Goal: Task Accomplishment & Management: Manage account settings

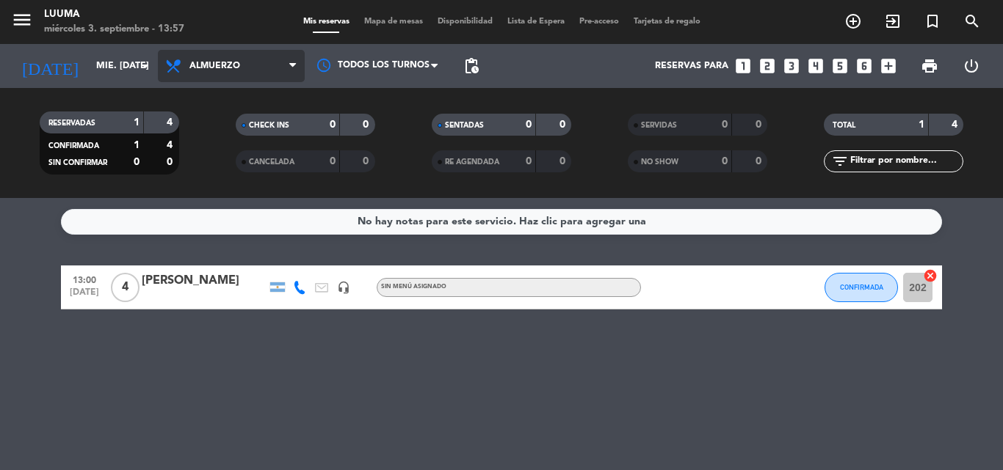
click at [266, 62] on span "Almuerzo" at bounding box center [231, 66] width 147 height 32
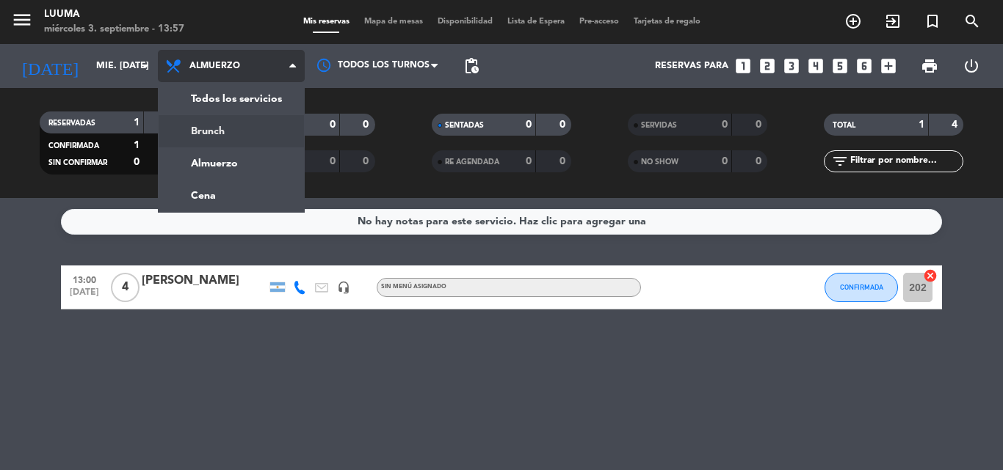
click at [252, 131] on div "menu Luuma miércoles 3. septiembre - 13:57 Mis reservas Mapa de mesas Disponibi…" at bounding box center [501, 99] width 1003 height 198
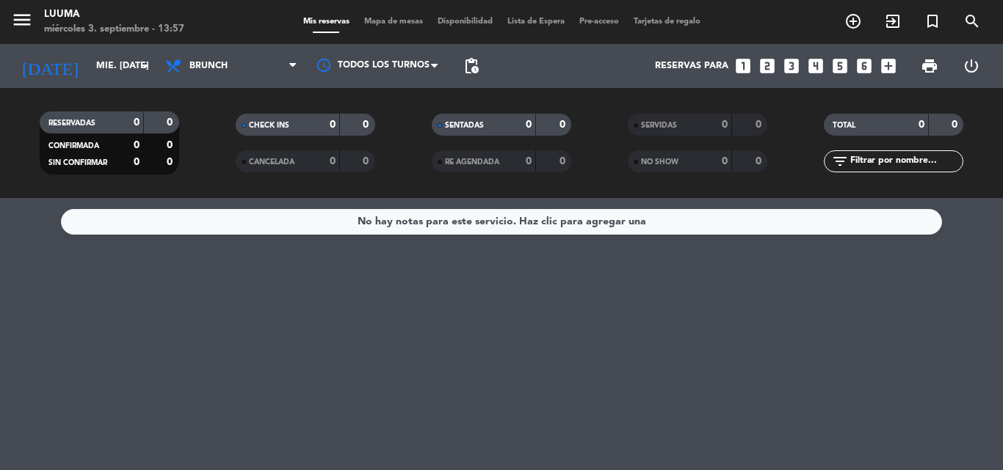
click at [390, 18] on span "Mapa de mesas" at bounding box center [393, 22] width 73 height 8
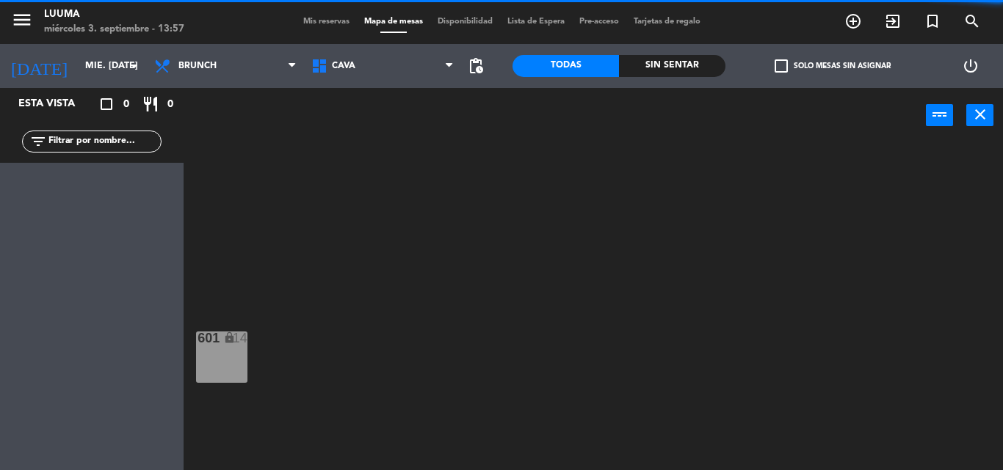
click at [319, 75] on span "Cava" at bounding box center [382, 66] width 157 height 32
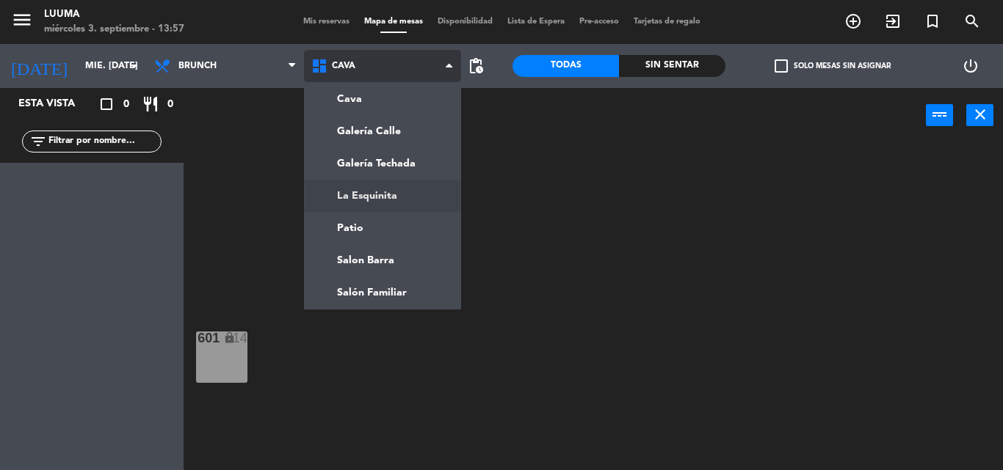
click at [385, 186] on ng-component "menu Luuma miércoles 3. septiembre - 13:57 Mis reservas Mapa de mesas Disponibi…" at bounding box center [501, 235] width 1003 height 470
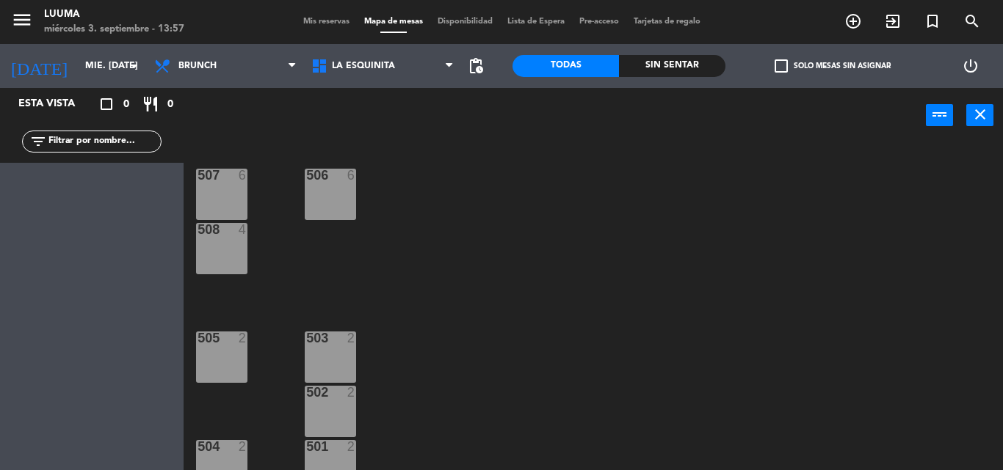
click at [230, 201] on div "507 6" at bounding box center [221, 194] width 51 height 51
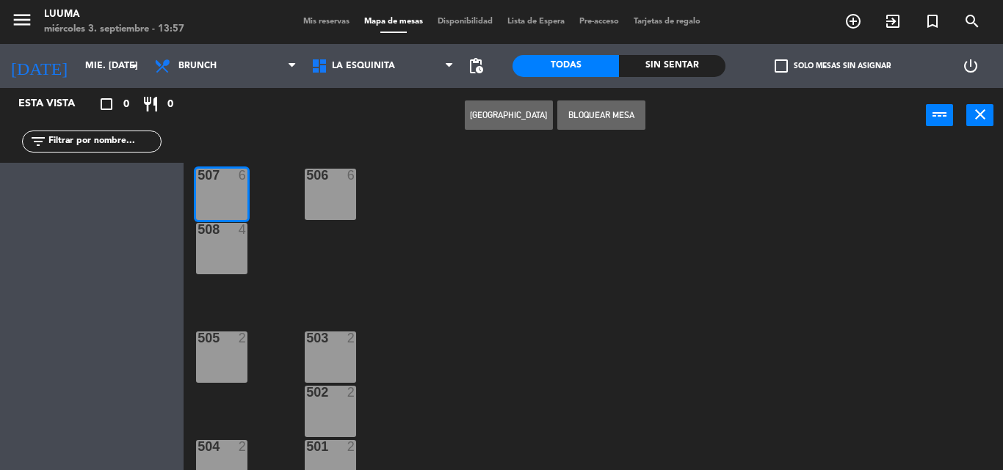
click at [310, 199] on div "506 6" at bounding box center [330, 194] width 51 height 51
click at [501, 112] on button "[GEOGRAPHIC_DATA]" at bounding box center [509, 115] width 88 height 29
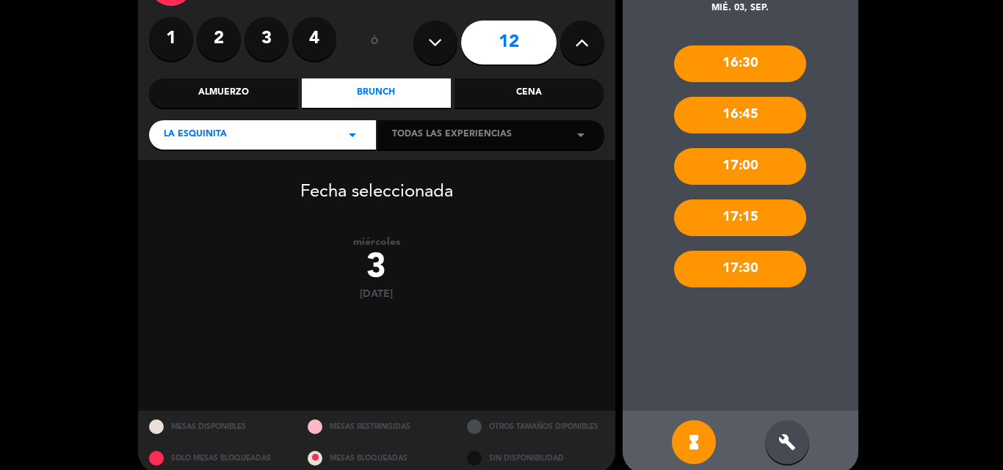
scroll to position [126, 0]
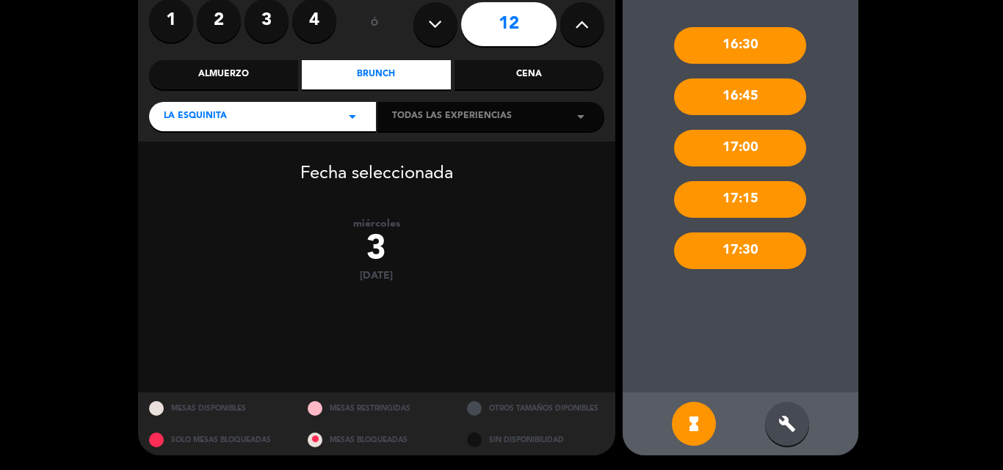
click at [775, 415] on div "build" at bounding box center [787, 424] width 44 height 44
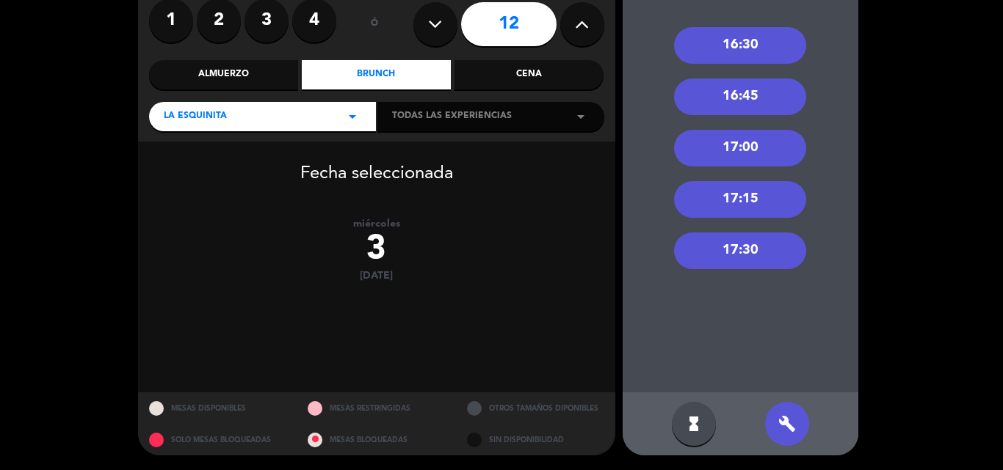
click at [726, 244] on div "17:30" at bounding box center [740, 251] width 132 height 37
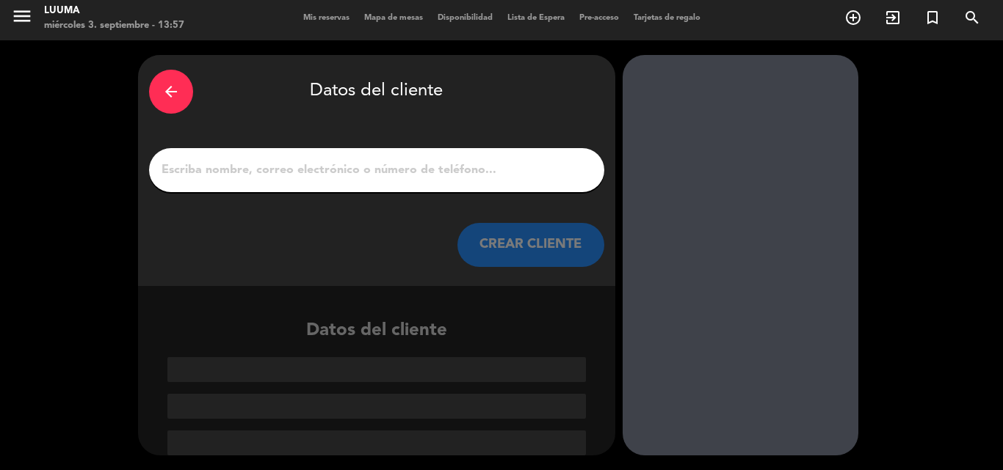
click at [344, 180] on input "1" at bounding box center [376, 170] width 433 height 21
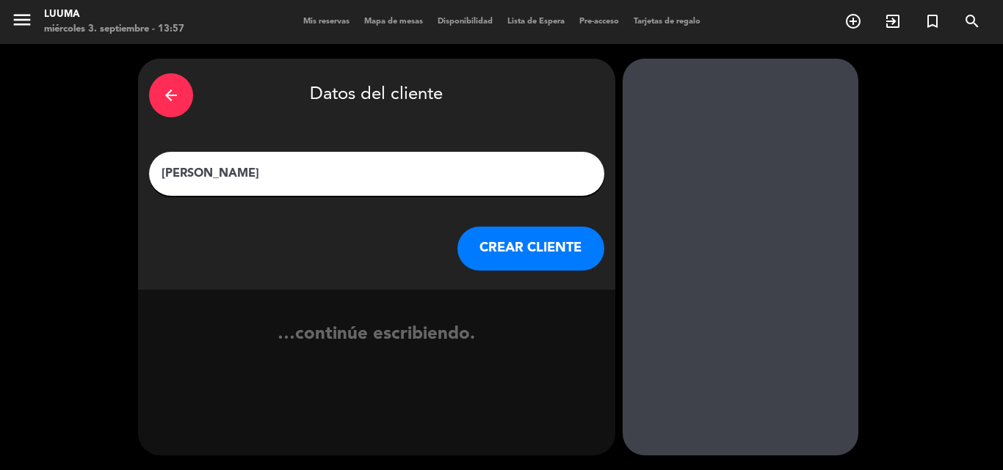
type input "[PERSON_NAME]"
click at [506, 247] on button "CREAR CLIENTE" at bounding box center [530, 249] width 147 height 44
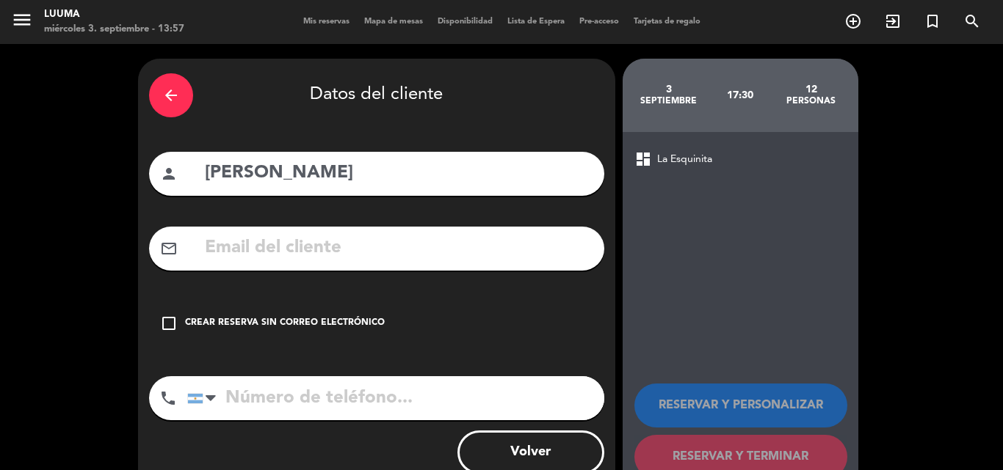
click at [319, 310] on div "check_box_outline_blank Crear reserva sin correo electrónico" at bounding box center [376, 324] width 455 height 44
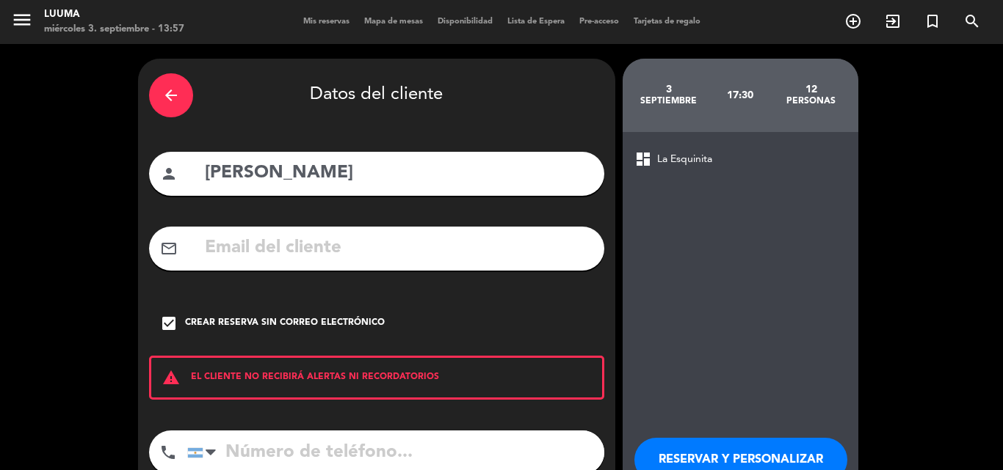
scroll to position [95, 0]
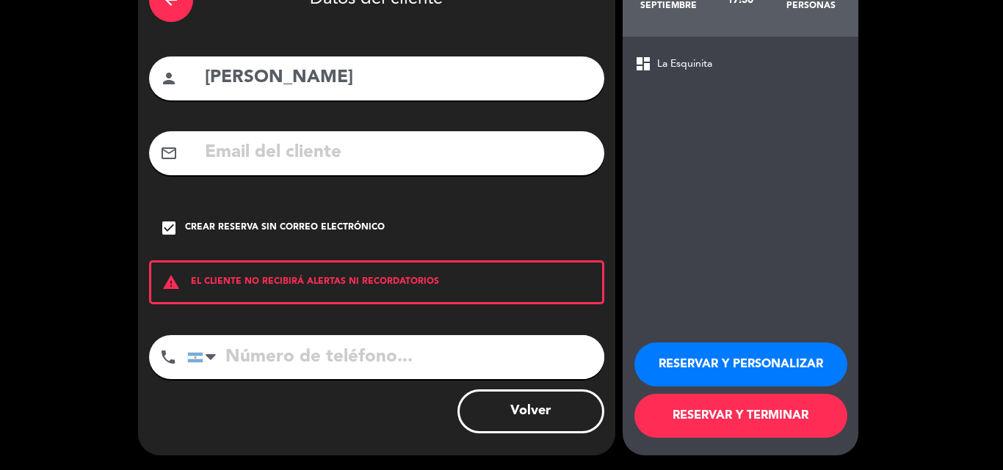
click at [749, 412] on button "RESERVAR Y TERMINAR" at bounding box center [740, 416] width 213 height 44
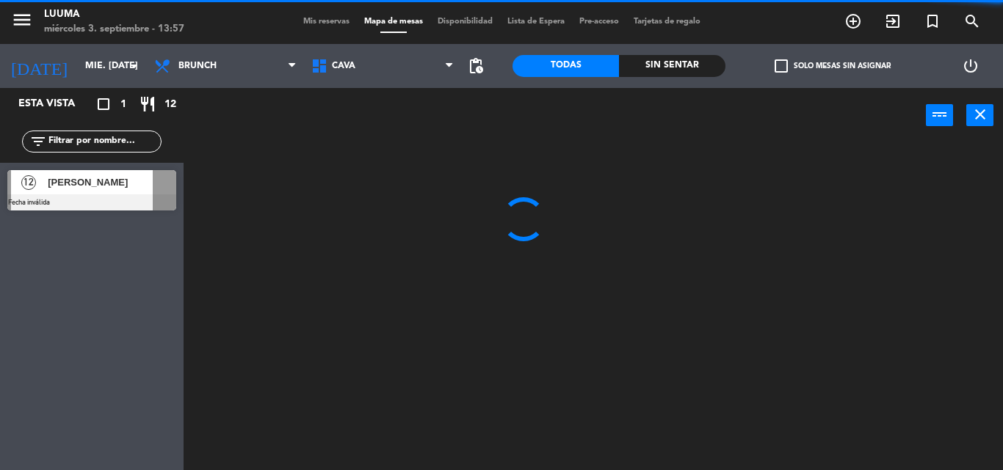
click at [98, 194] on div at bounding box center [91, 202] width 169 height 16
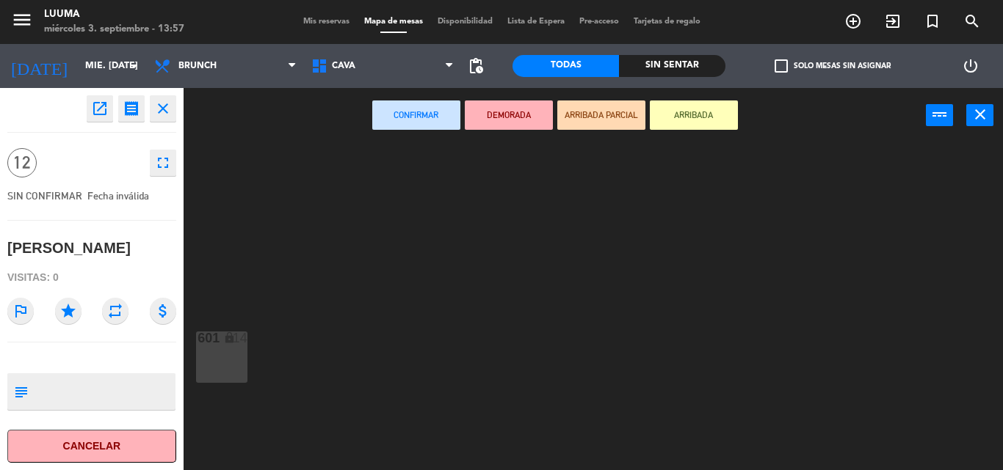
drag, startPoint x: 66, startPoint y: 390, endPoint x: 41, endPoint y: 391, distance: 25.0
click at [62, 390] on textarea at bounding box center [104, 391] width 140 height 31
type textarea "18hs"
click at [20, 392] on icon "subject" at bounding box center [20, 392] width 16 height 16
click at [58, 385] on textarea at bounding box center [104, 391] width 140 height 31
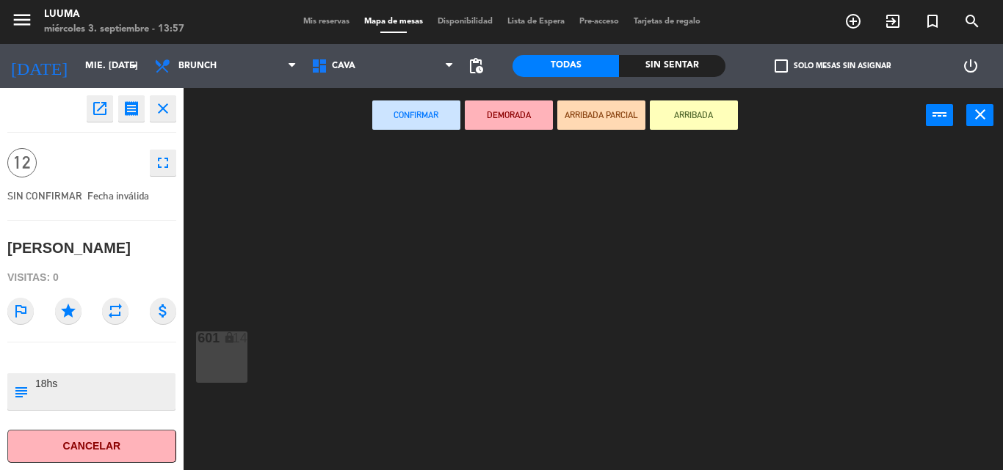
click at [101, 113] on icon "open_in_new" at bounding box center [100, 109] width 18 height 18
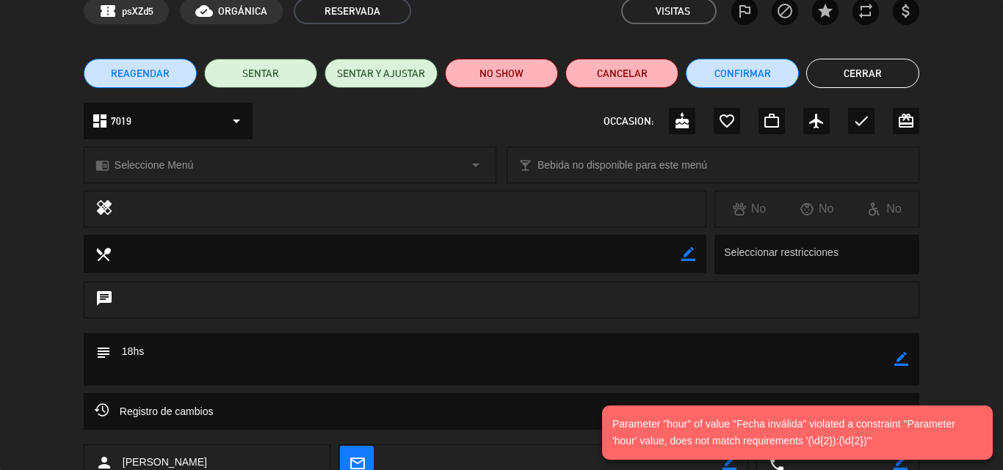
drag, startPoint x: 287, startPoint y: 307, endPoint x: 341, endPoint y: 313, distance: 54.0
click at [288, 308] on div "chat" at bounding box center [501, 300] width 835 height 37
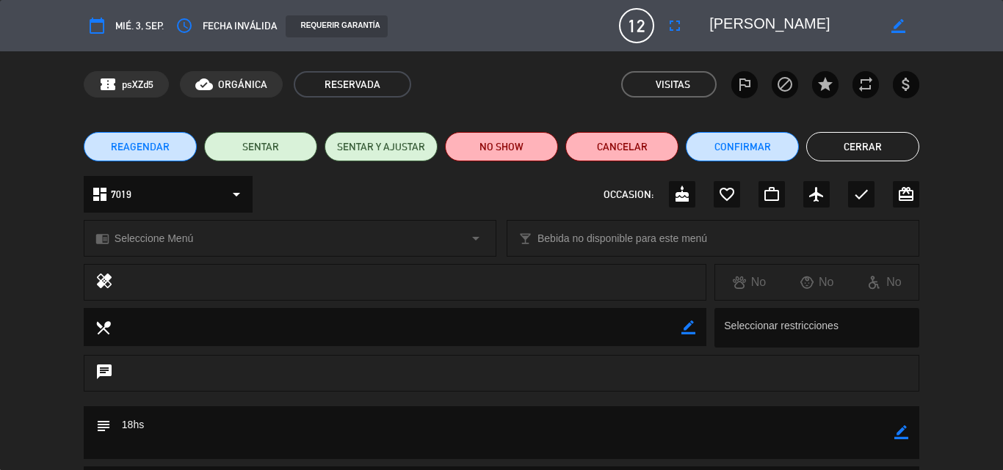
click at [903, 434] on icon "border_color" at bounding box center [901, 433] width 14 height 14
click at [423, 429] on textarea at bounding box center [502, 433] width 783 height 53
type textarea "18hs / Opcion 1 de cafeteria valor $18.000 x persona"
click at [898, 435] on icon at bounding box center [901, 433] width 14 height 14
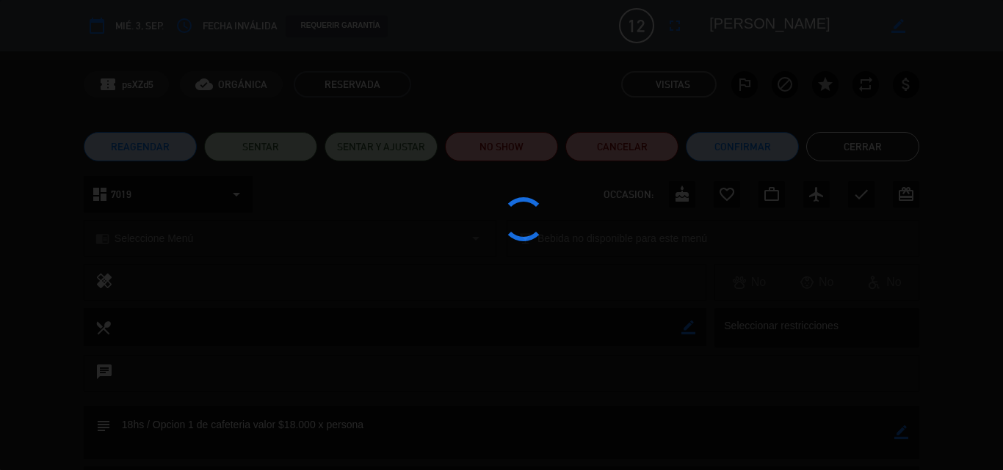
type textarea "18hs / Opcion 1 de cafeteria valor $18.000 x persona"
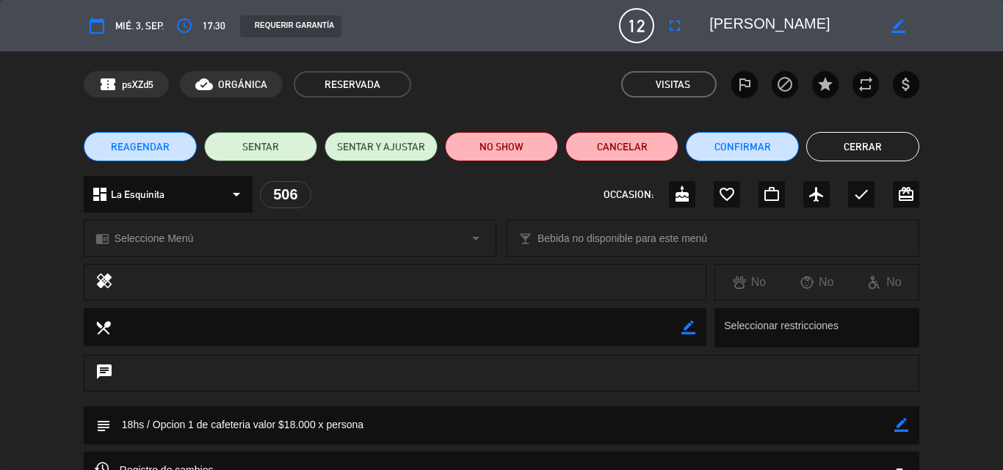
click at [869, 144] on button "Cerrar" at bounding box center [862, 146] width 113 height 29
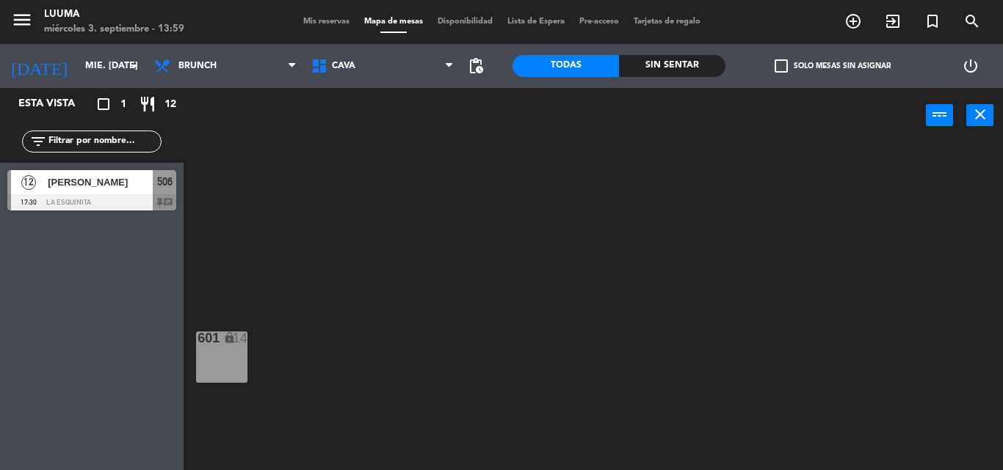
click at [332, 25] on span "Mis reservas" at bounding box center [326, 22] width 61 height 8
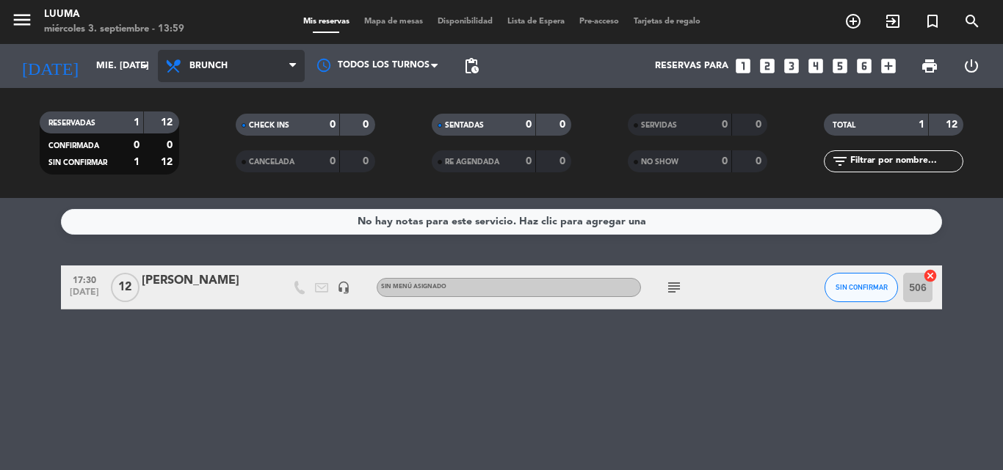
drag, startPoint x: 239, startPoint y: 68, endPoint x: 231, endPoint y: 66, distance: 7.7
click at [237, 68] on span "Brunch" at bounding box center [231, 66] width 147 height 32
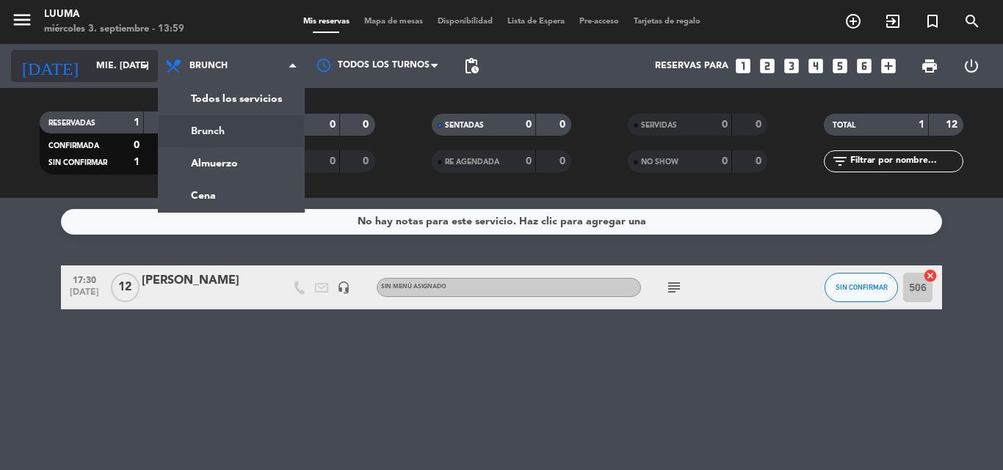
click at [110, 63] on input "mié. [DATE]" at bounding box center [151, 66] width 124 height 25
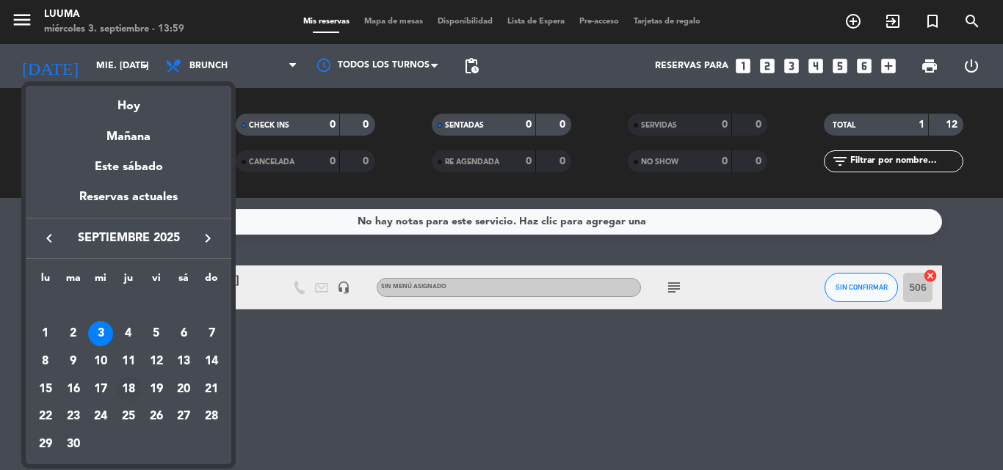
click at [130, 387] on div "18" at bounding box center [128, 389] width 25 height 25
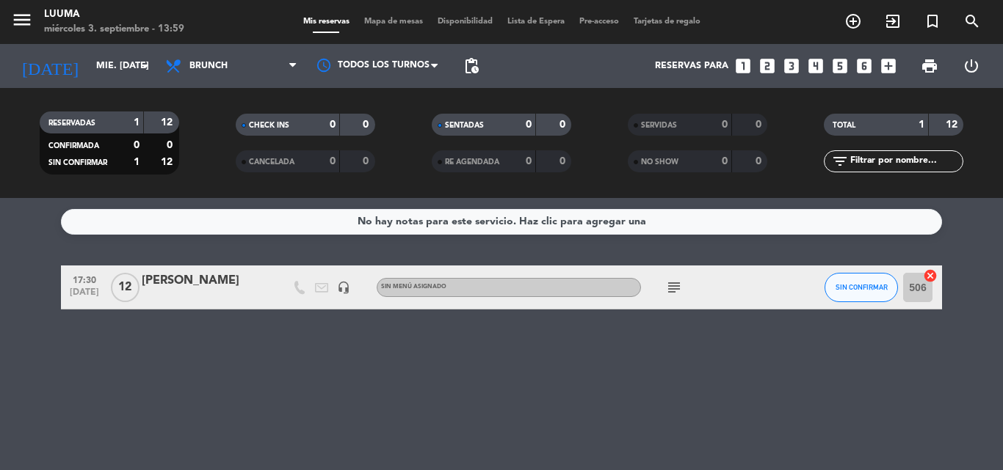
type input "[DEMOGRAPHIC_DATA] [DATE]"
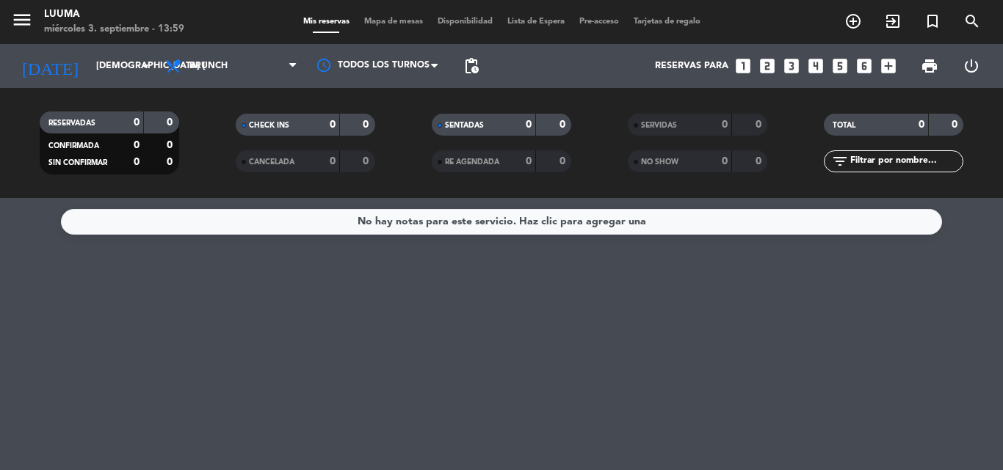
click at [381, 15] on div "menu Luuma miércoles 3. septiembre - 13:59 Mis reservas Mapa de mesas Disponibi…" at bounding box center [501, 22] width 1003 height 44
click at [382, 18] on span "Mapa de mesas" at bounding box center [393, 22] width 73 height 8
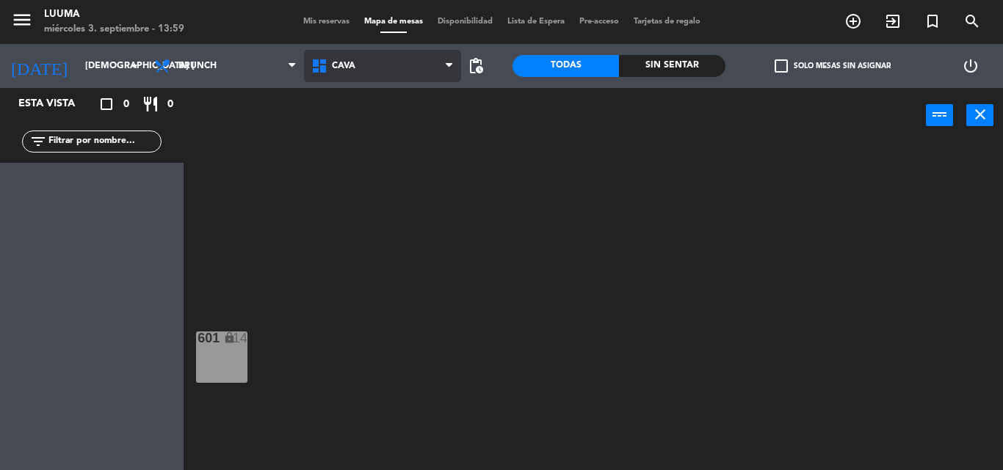
click at [363, 62] on span "Cava" at bounding box center [382, 66] width 157 height 32
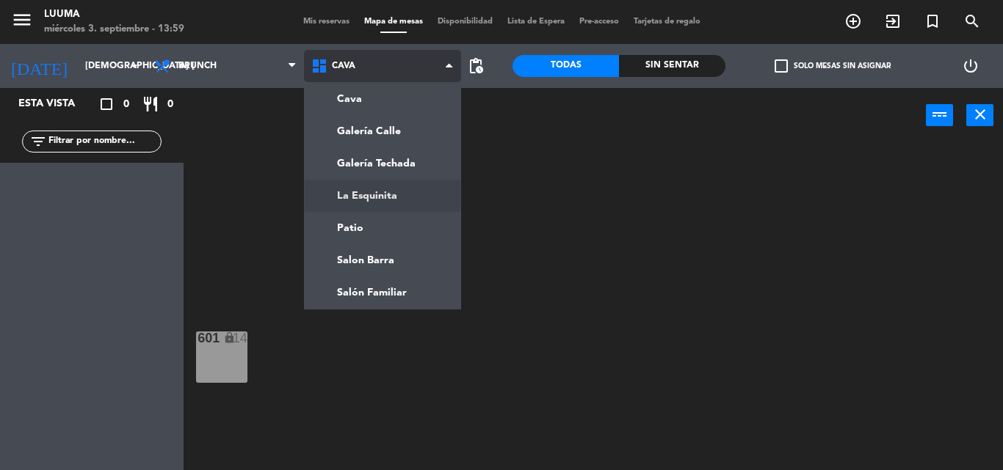
click at [345, 198] on ng-component "menu Luuma miércoles 3. septiembre - 13:59 Mis reservas Mapa de mesas Disponibi…" at bounding box center [501, 235] width 1003 height 470
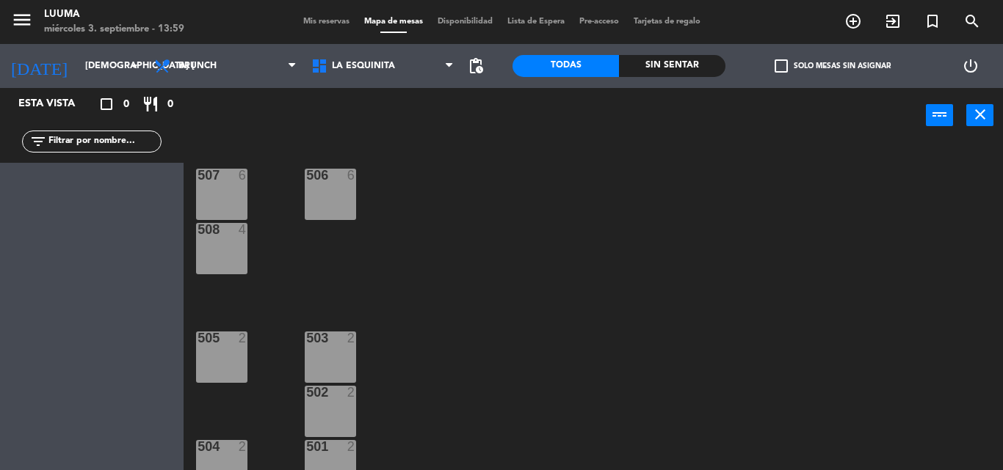
click at [223, 209] on div "507 6" at bounding box center [221, 194] width 51 height 51
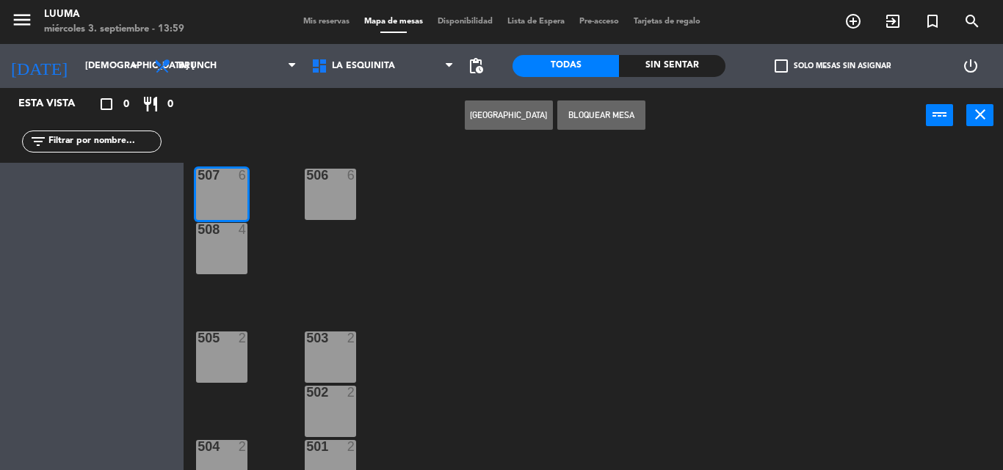
click at [328, 205] on div "506 6" at bounding box center [330, 194] width 51 height 51
click at [503, 118] on button "[GEOGRAPHIC_DATA]" at bounding box center [509, 115] width 88 height 29
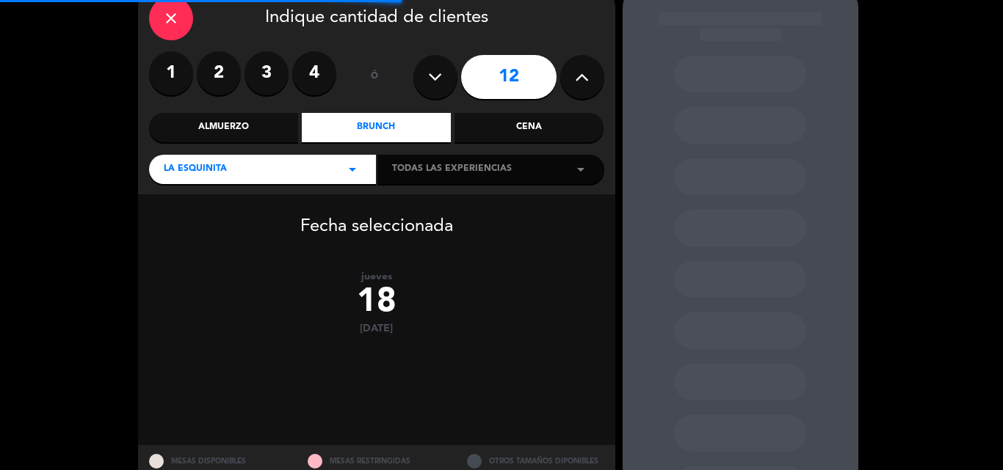
scroll to position [126, 0]
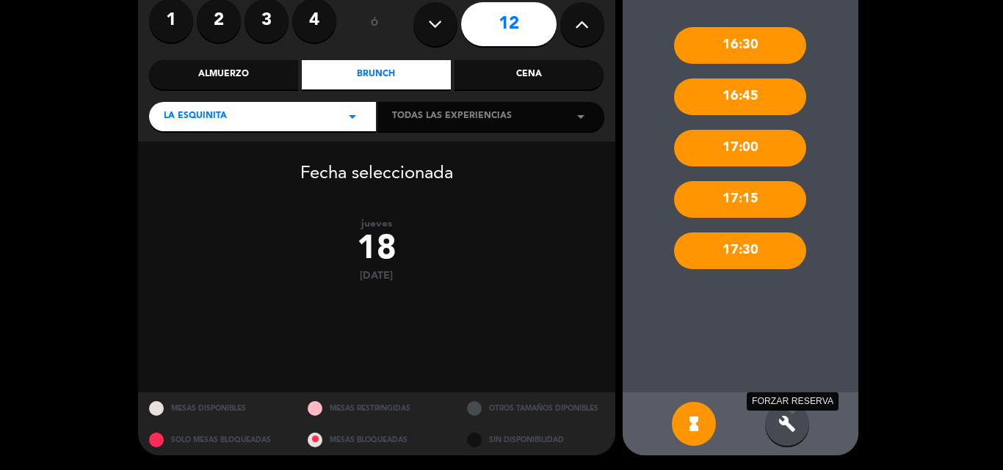
click at [793, 416] on icon "build" at bounding box center [787, 424] width 18 height 18
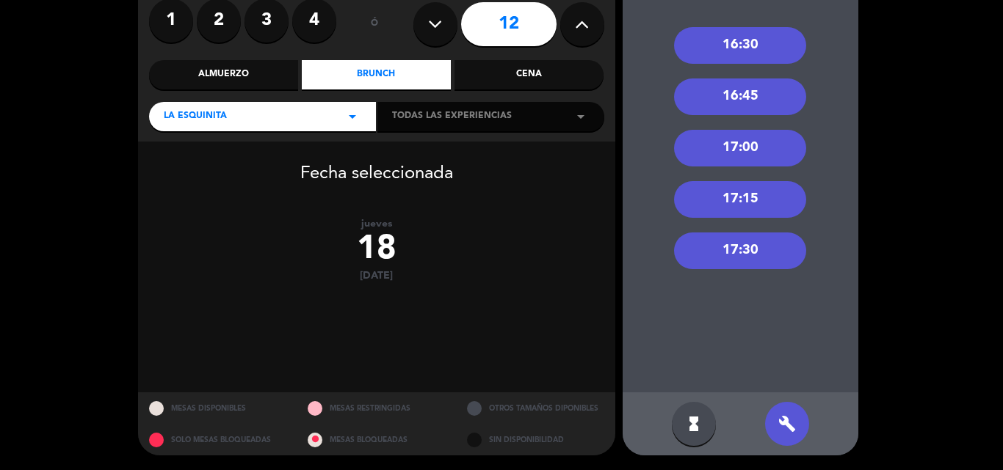
click at [732, 253] on div "17:30" at bounding box center [740, 251] width 132 height 37
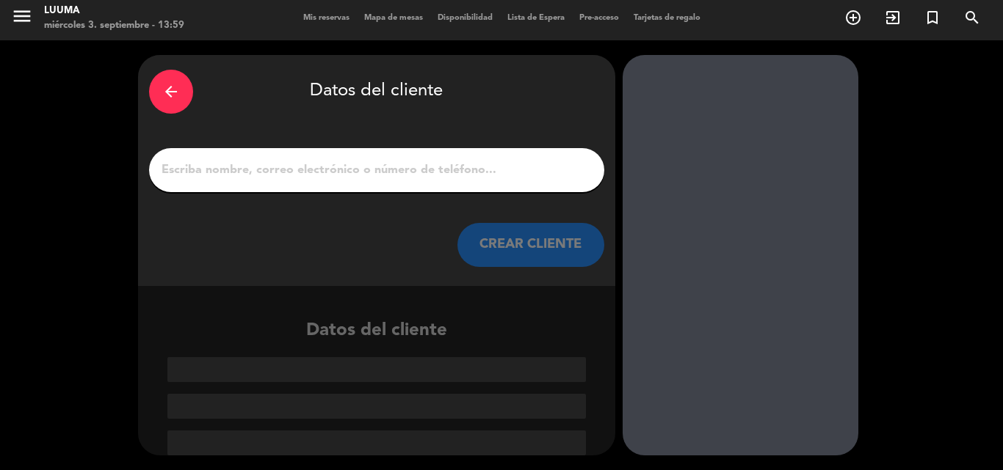
click at [407, 179] on input "1" at bounding box center [376, 170] width 433 height 21
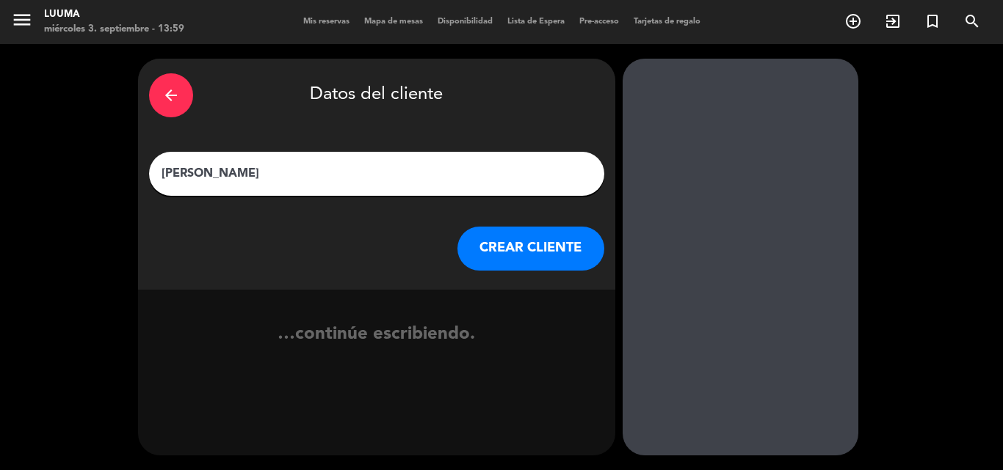
type input "[PERSON_NAME]"
click at [502, 247] on button "CREAR CLIENTE" at bounding box center [530, 249] width 147 height 44
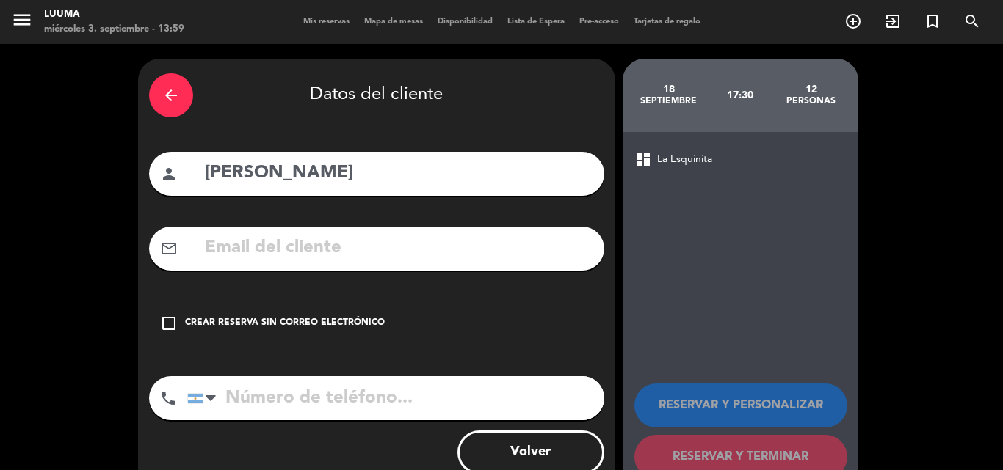
click at [305, 318] on div "Crear reserva sin correo electrónico" at bounding box center [285, 323] width 200 height 15
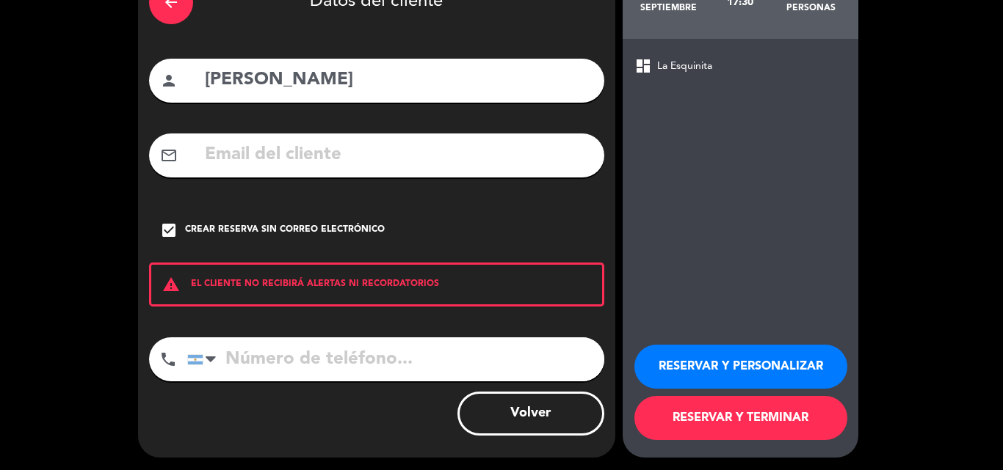
scroll to position [95, 0]
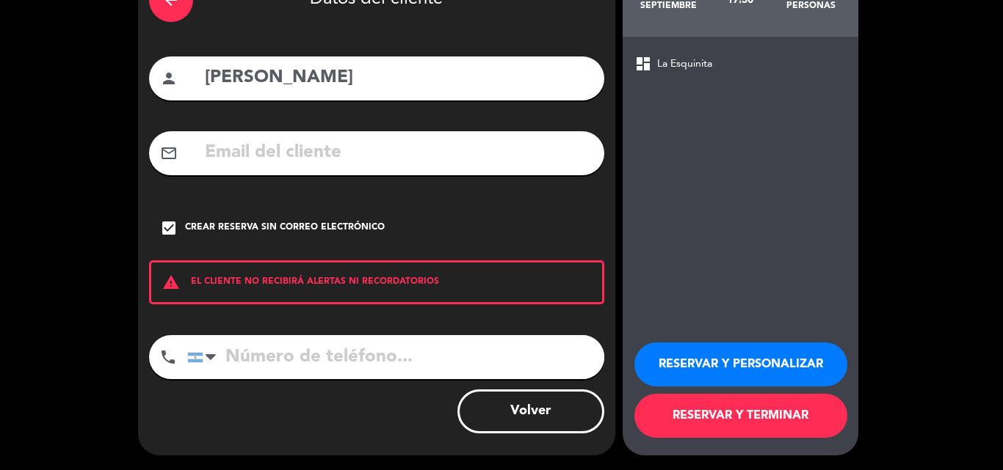
click at [678, 376] on button "RESERVAR Y PERSONALIZAR" at bounding box center [740, 365] width 213 height 44
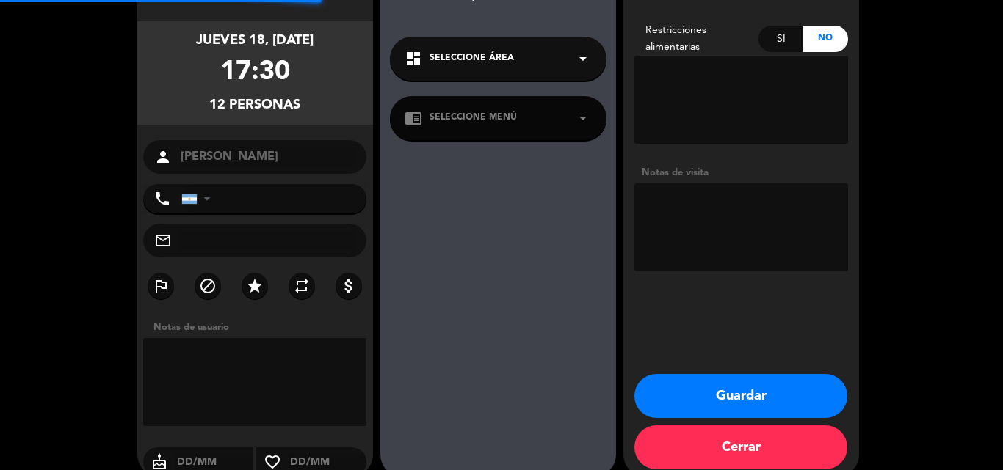
scroll to position [59, 0]
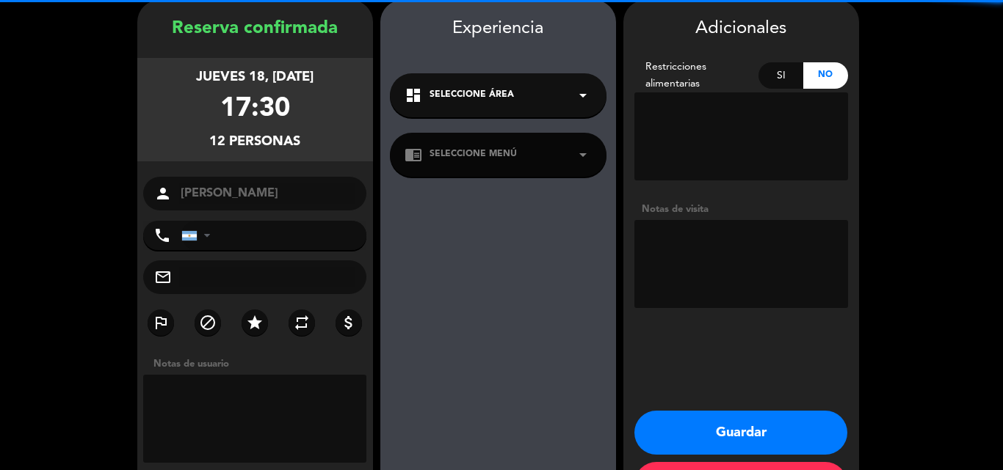
click at [693, 251] on textarea at bounding box center [741, 264] width 214 height 88
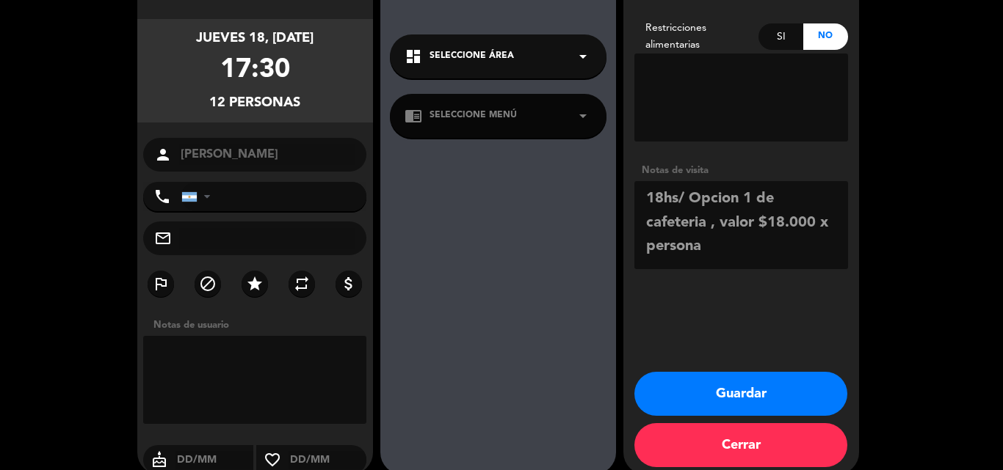
scroll to position [117, 0]
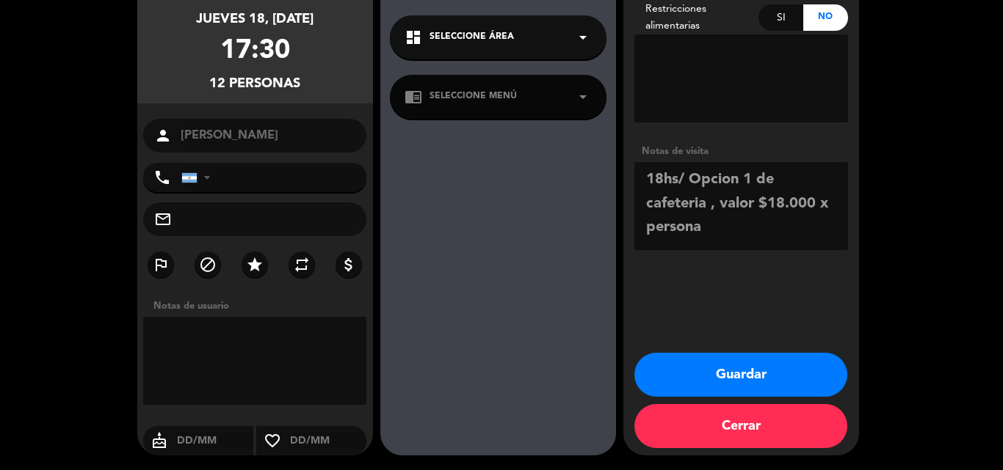
type textarea "18hs/ Opcion 1 de cafeteria , valor $18.000 x persona"
click at [753, 364] on button "Guardar" at bounding box center [740, 375] width 213 height 44
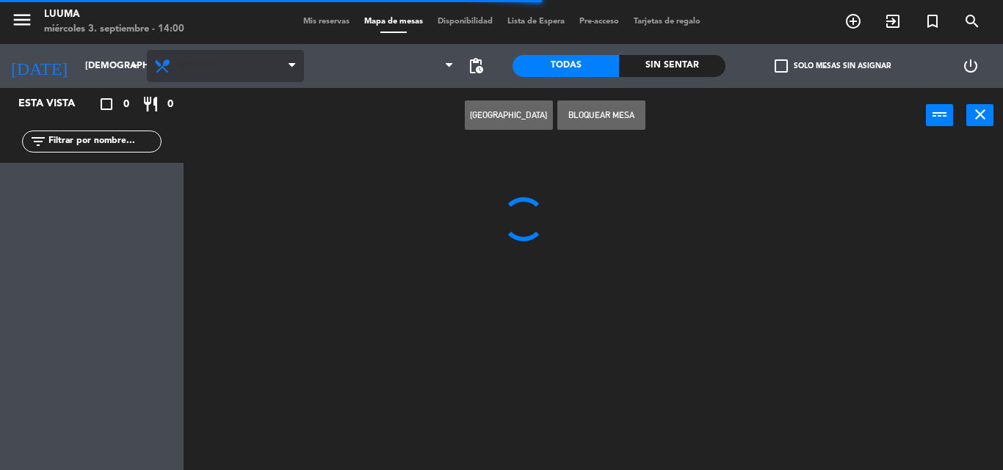
click at [212, 71] on span "Brunch" at bounding box center [225, 66] width 157 height 32
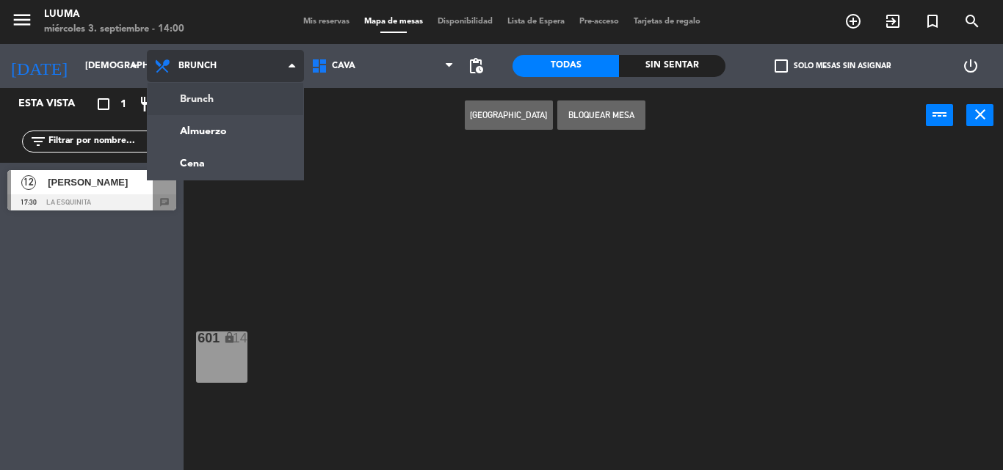
click at [205, 70] on span "Brunch" at bounding box center [197, 66] width 38 height 10
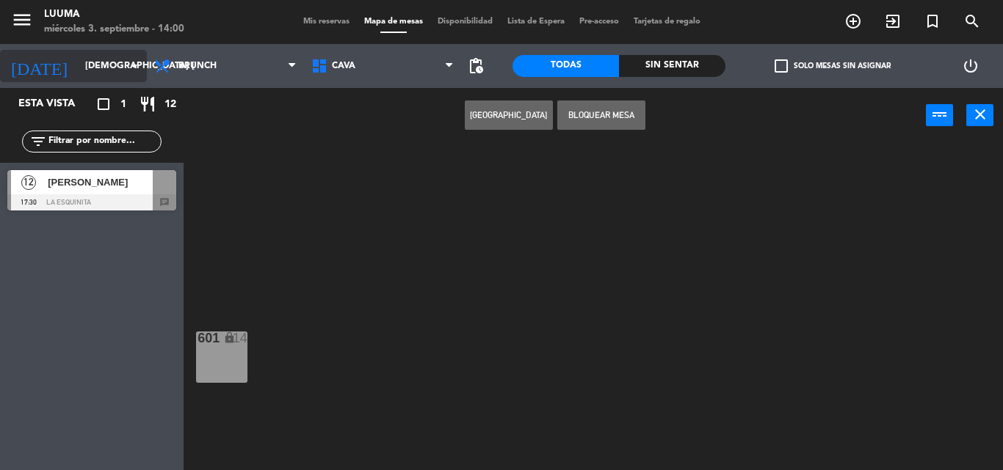
click at [100, 62] on input "[DEMOGRAPHIC_DATA] [DATE]" at bounding box center [140, 66] width 124 height 25
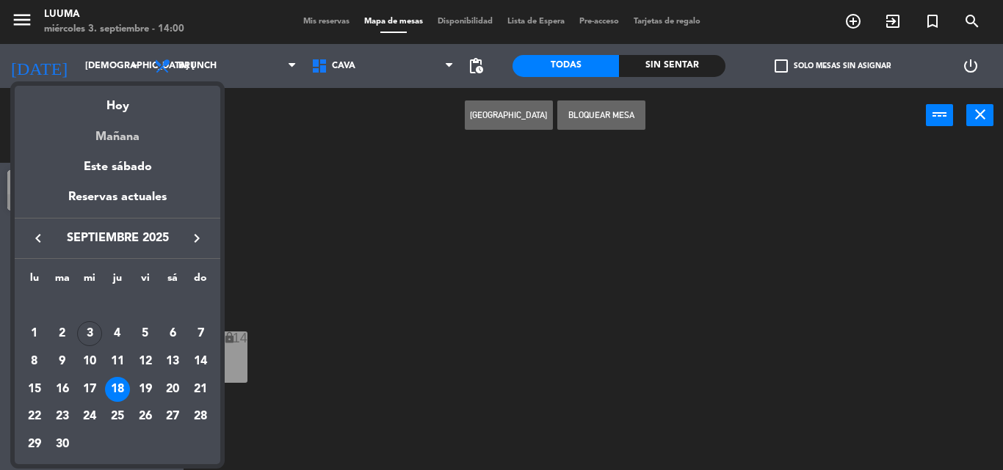
click at [116, 132] on div "Mañana" at bounding box center [117, 132] width 205 height 30
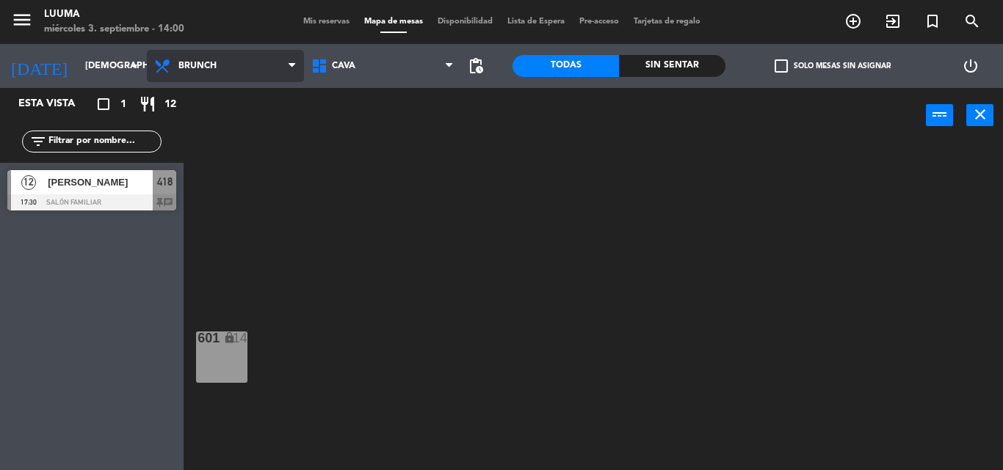
click at [246, 59] on span "Brunch" at bounding box center [225, 66] width 157 height 32
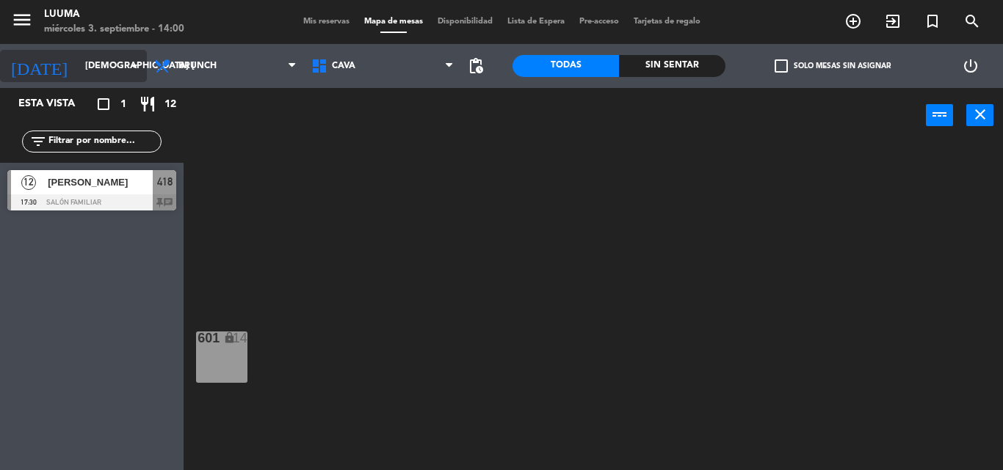
click at [123, 65] on input "[DEMOGRAPHIC_DATA] [DATE]" at bounding box center [140, 66] width 124 height 25
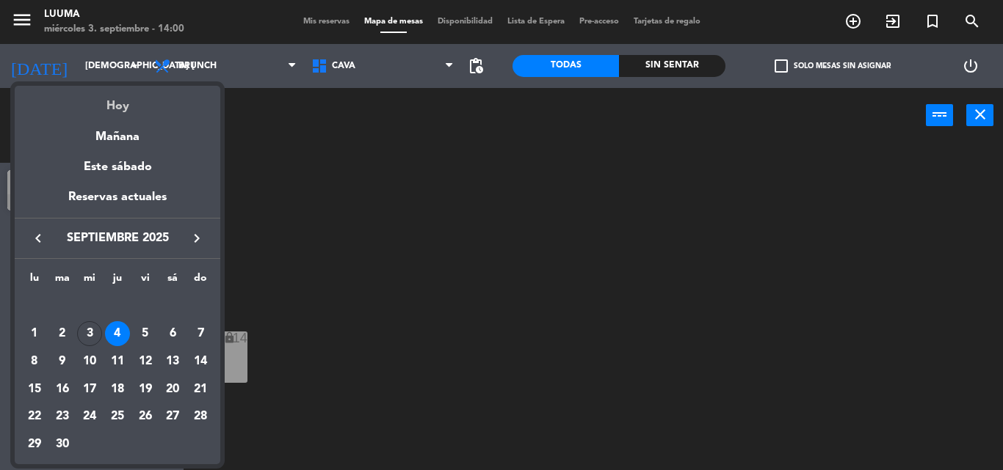
click at [106, 113] on div "Hoy" at bounding box center [117, 101] width 205 height 30
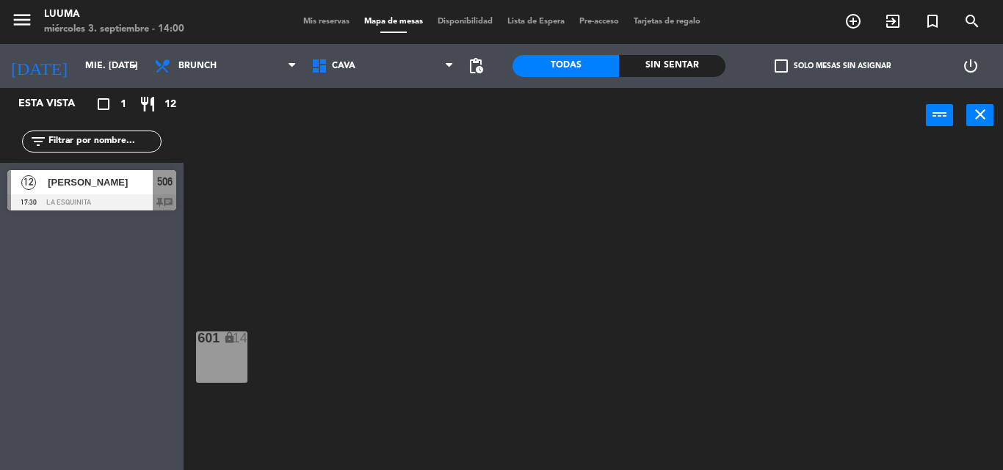
click at [149, 188] on span "[PERSON_NAME]" at bounding box center [100, 182] width 105 height 15
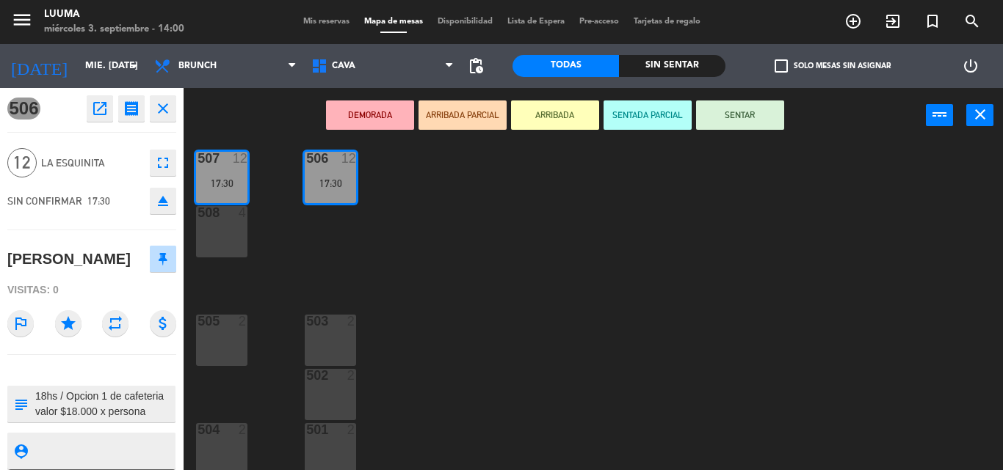
scroll to position [21, 0]
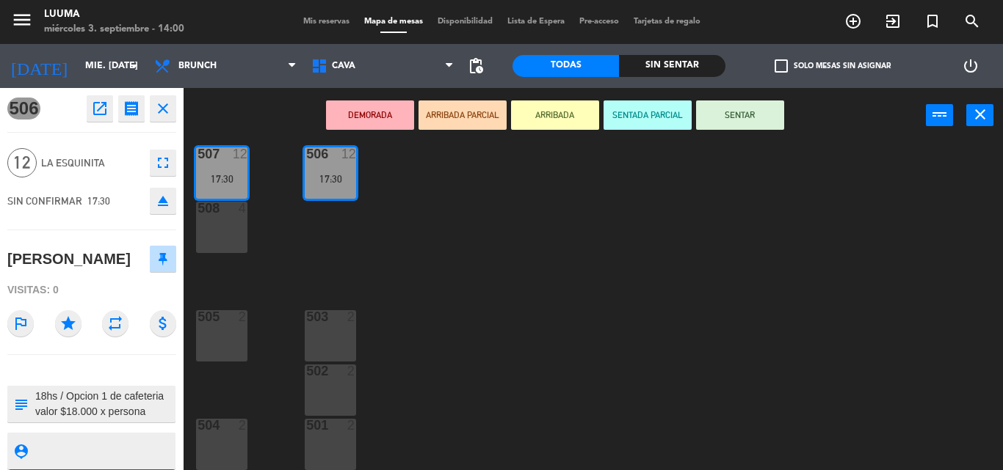
click at [102, 109] on icon "open_in_new" at bounding box center [100, 109] width 18 height 18
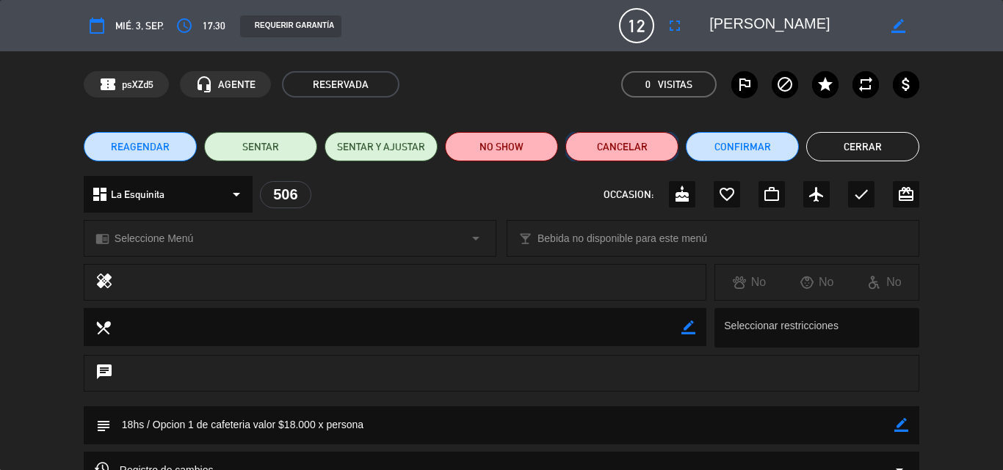
click at [603, 142] on button "Cancelar" at bounding box center [621, 146] width 113 height 29
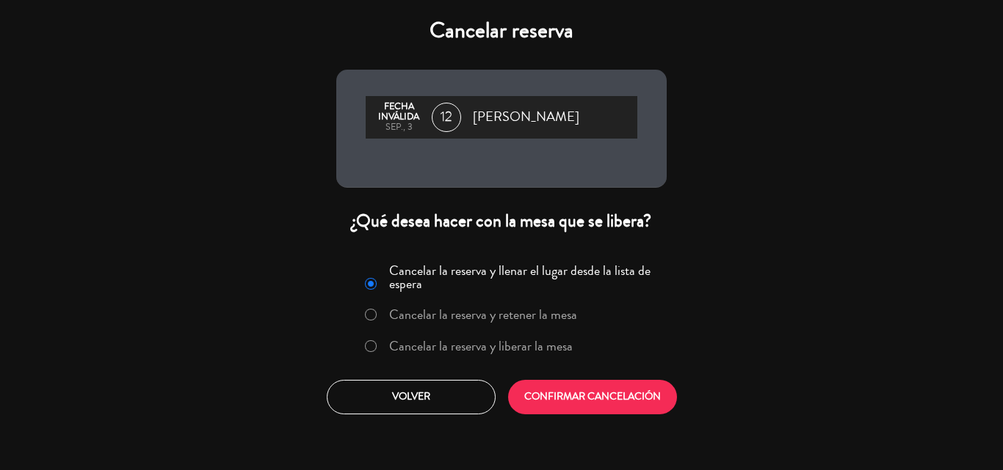
click at [420, 349] on label "Cancelar la reserva y liberar la mesa" at bounding box center [480, 346] width 183 height 13
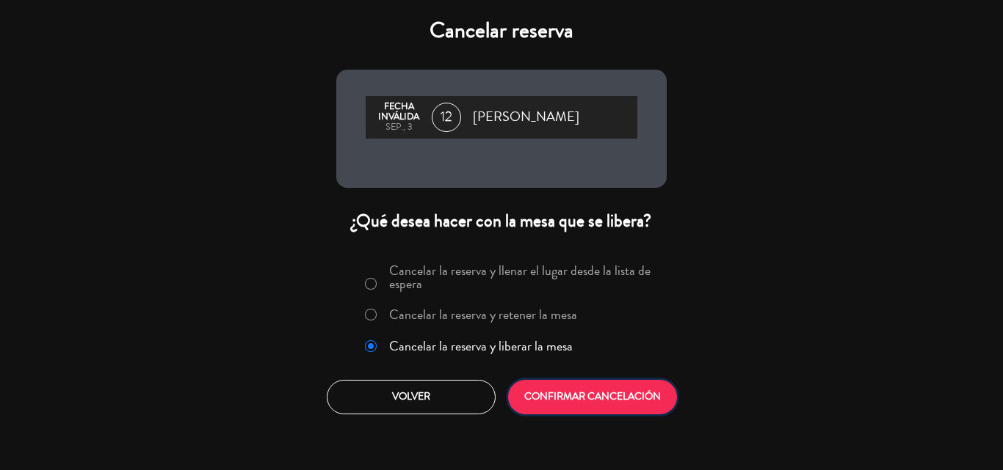
click at [542, 395] on button "CONFIRMAR CANCELACIÓN" at bounding box center [592, 397] width 169 height 34
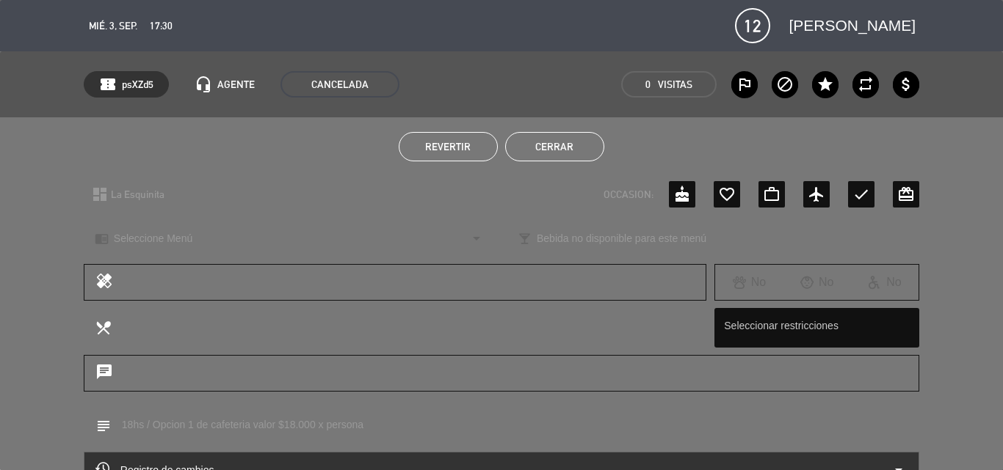
click at [539, 153] on button "Cerrar" at bounding box center [554, 146] width 99 height 29
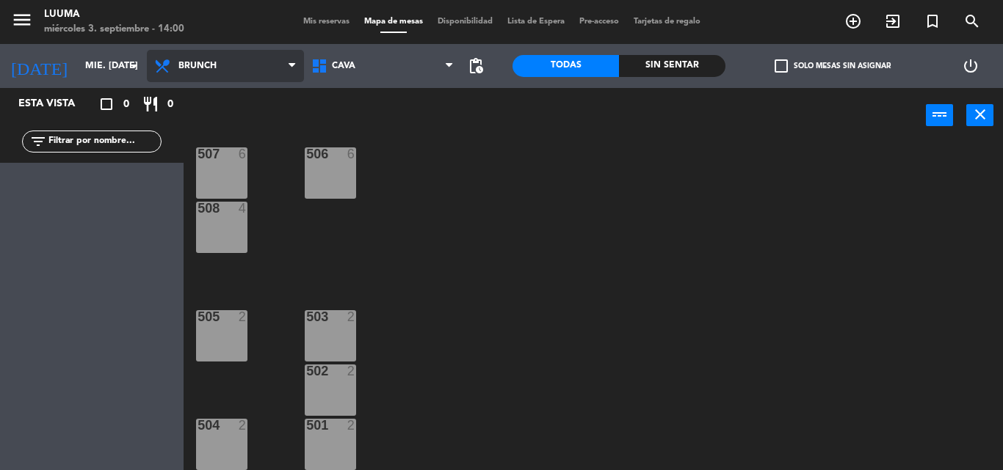
click at [245, 66] on span "Brunch" at bounding box center [225, 66] width 157 height 32
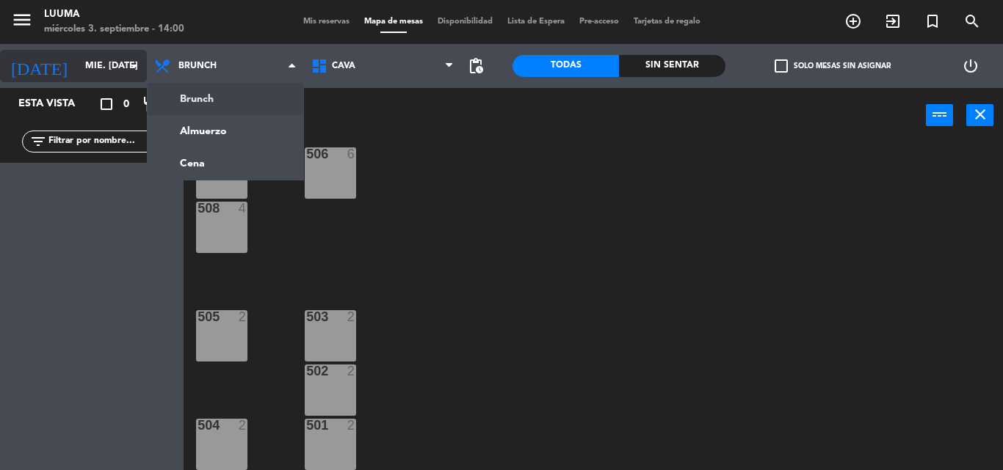
click at [78, 65] on input "mié. [DATE]" at bounding box center [140, 66] width 124 height 25
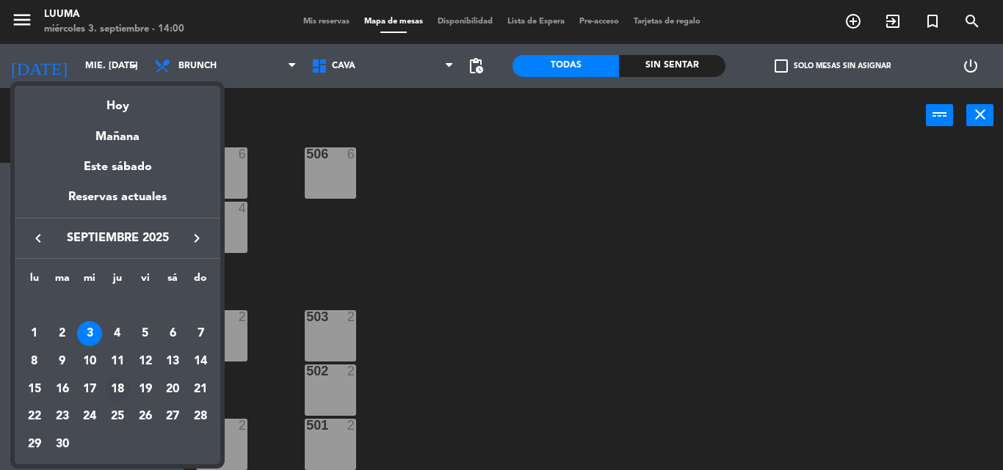
click at [120, 382] on div "18" at bounding box center [117, 389] width 25 height 25
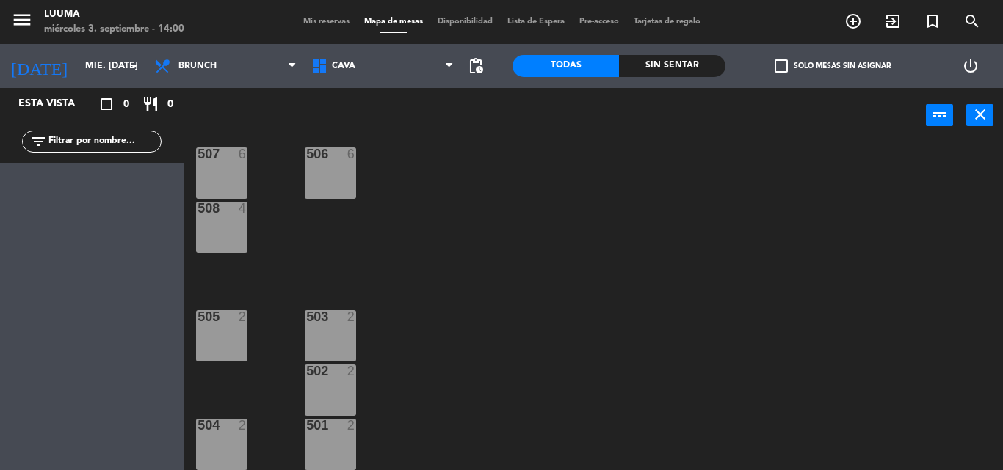
type input "[DEMOGRAPHIC_DATA] [DATE]"
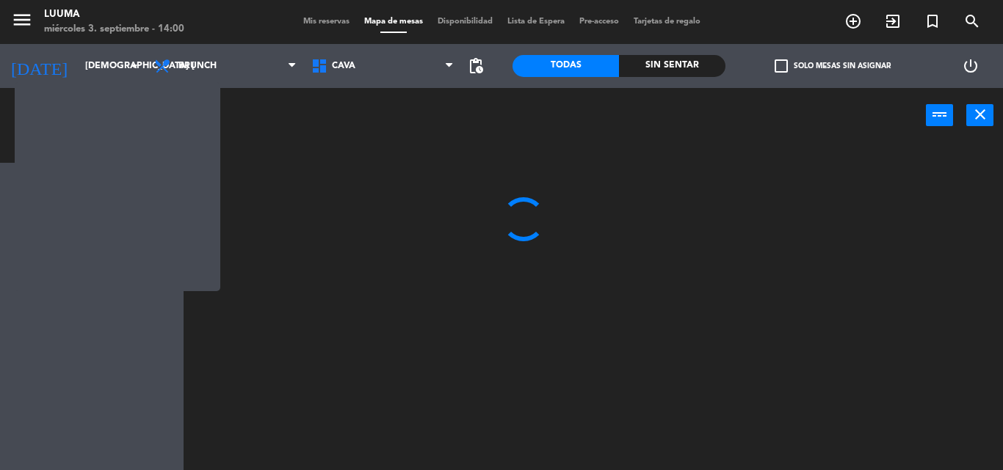
scroll to position [0, 0]
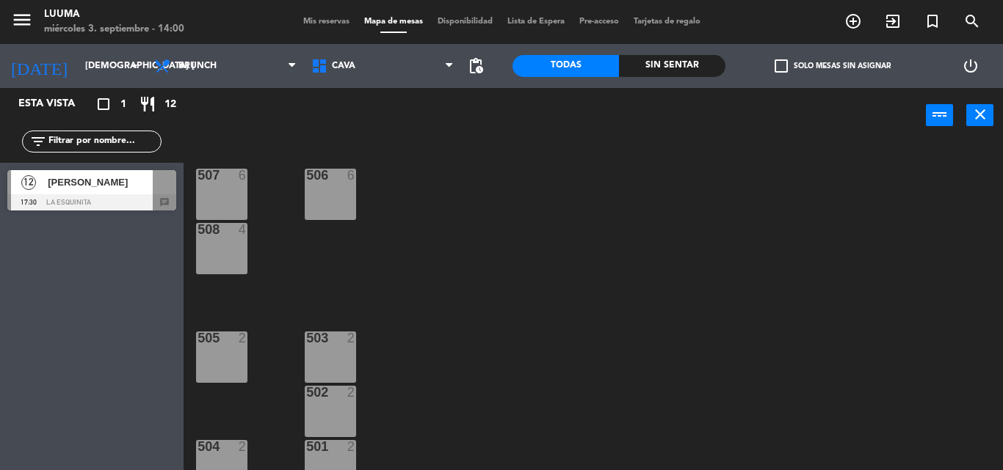
click at [103, 186] on span "[PERSON_NAME]" at bounding box center [100, 182] width 105 height 15
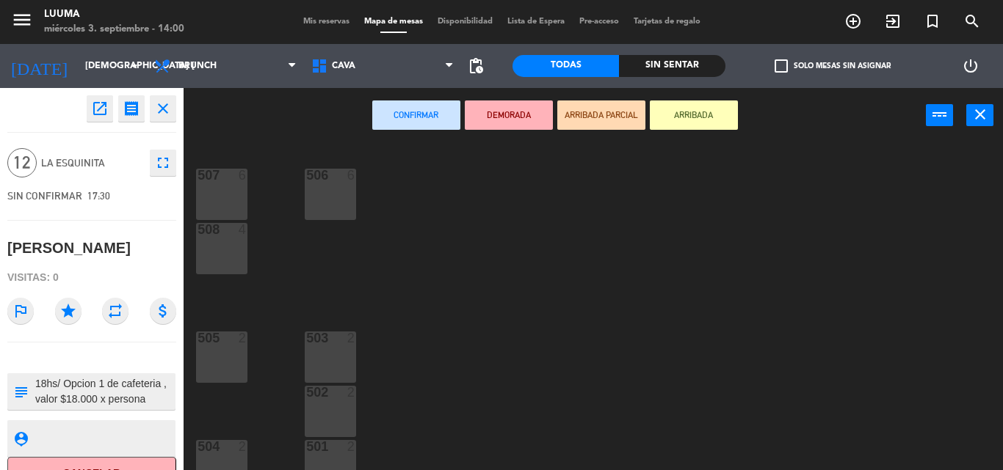
click at [405, 108] on button "Confirmar" at bounding box center [416, 115] width 88 height 29
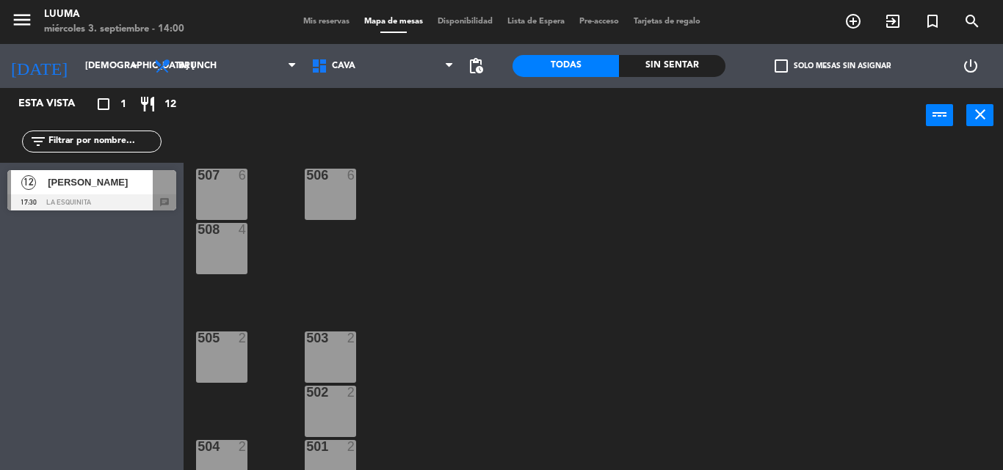
click at [73, 181] on span "[PERSON_NAME]" at bounding box center [100, 182] width 105 height 15
